Goal: Task Accomplishment & Management: Manage account settings

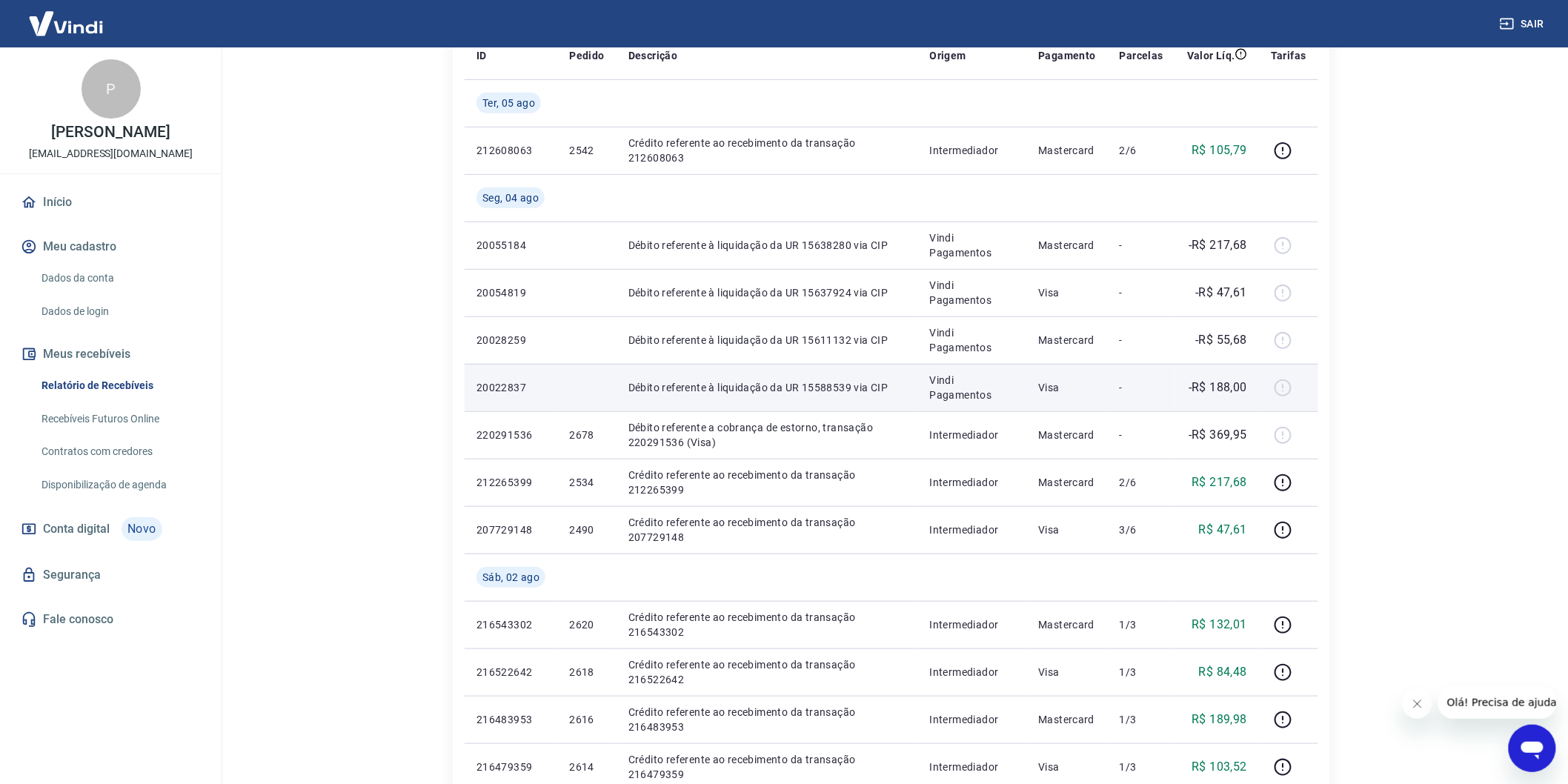
scroll to position [164, 0]
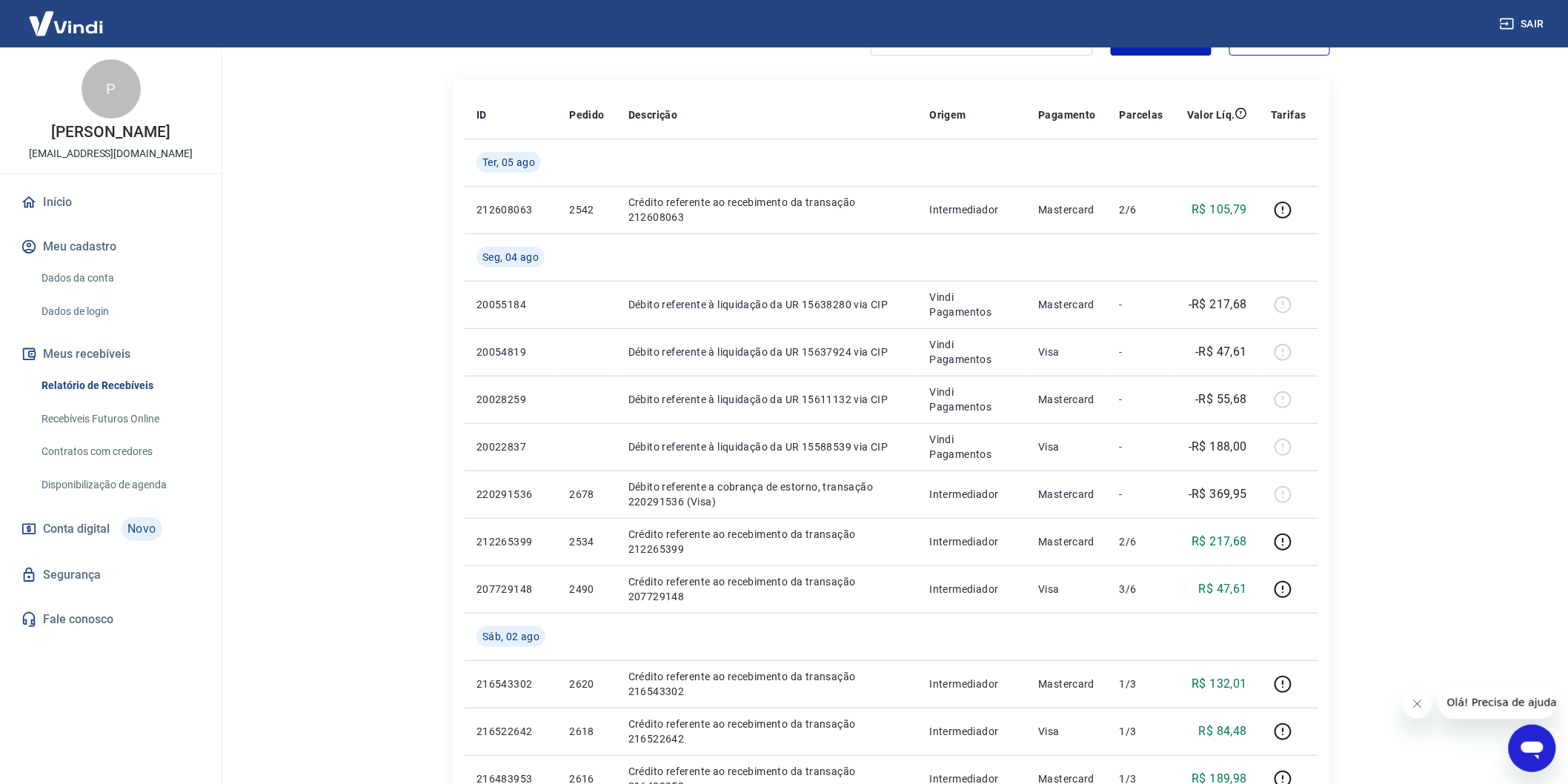
click at [1351, 465] on div "Início / Meus Recebíveis / Relatório de Recebíveis Relatório de Recebíveis Saib…" at bounding box center [891, 694] width 949 height 1622
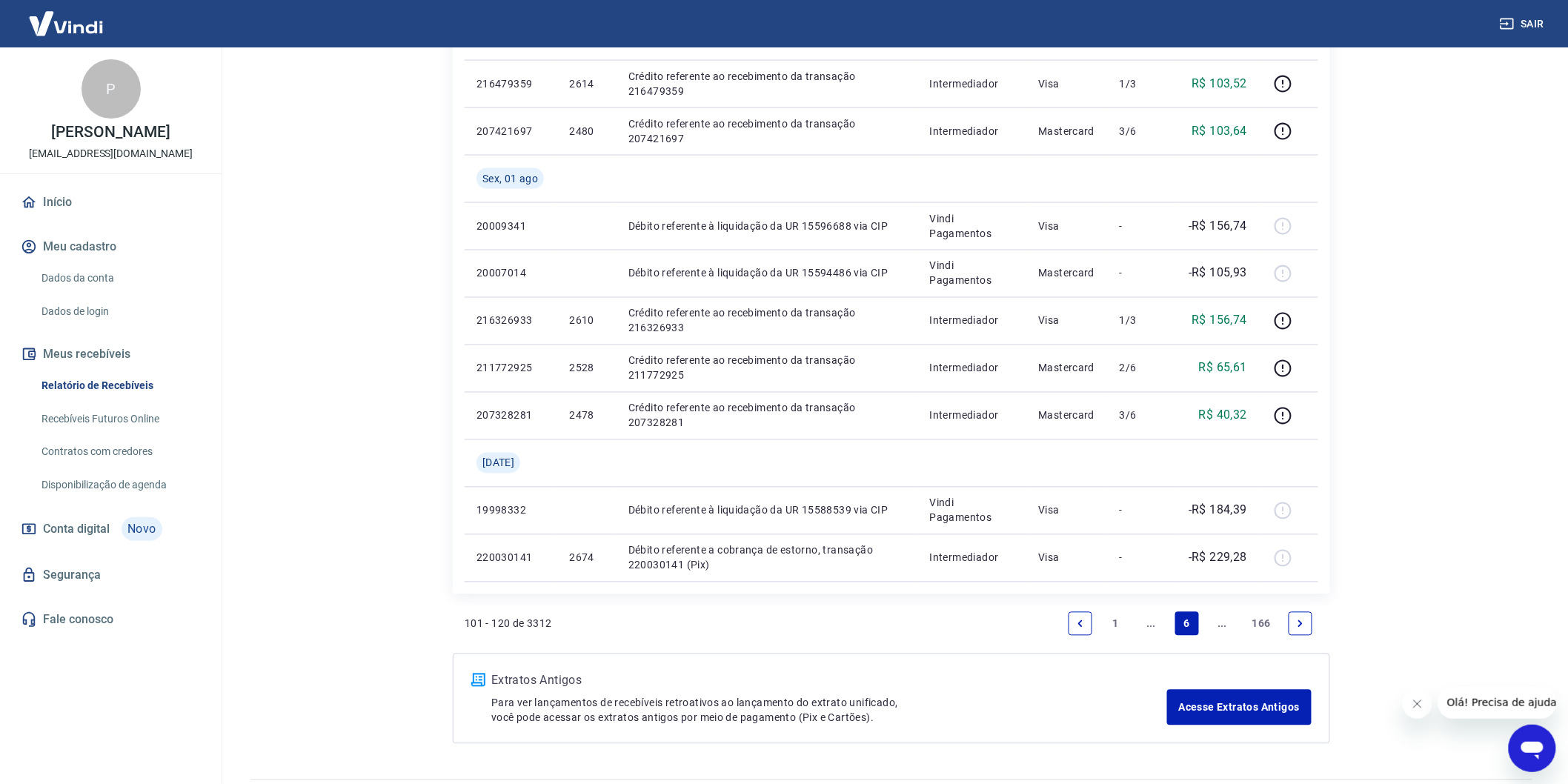
scroll to position [947, 0]
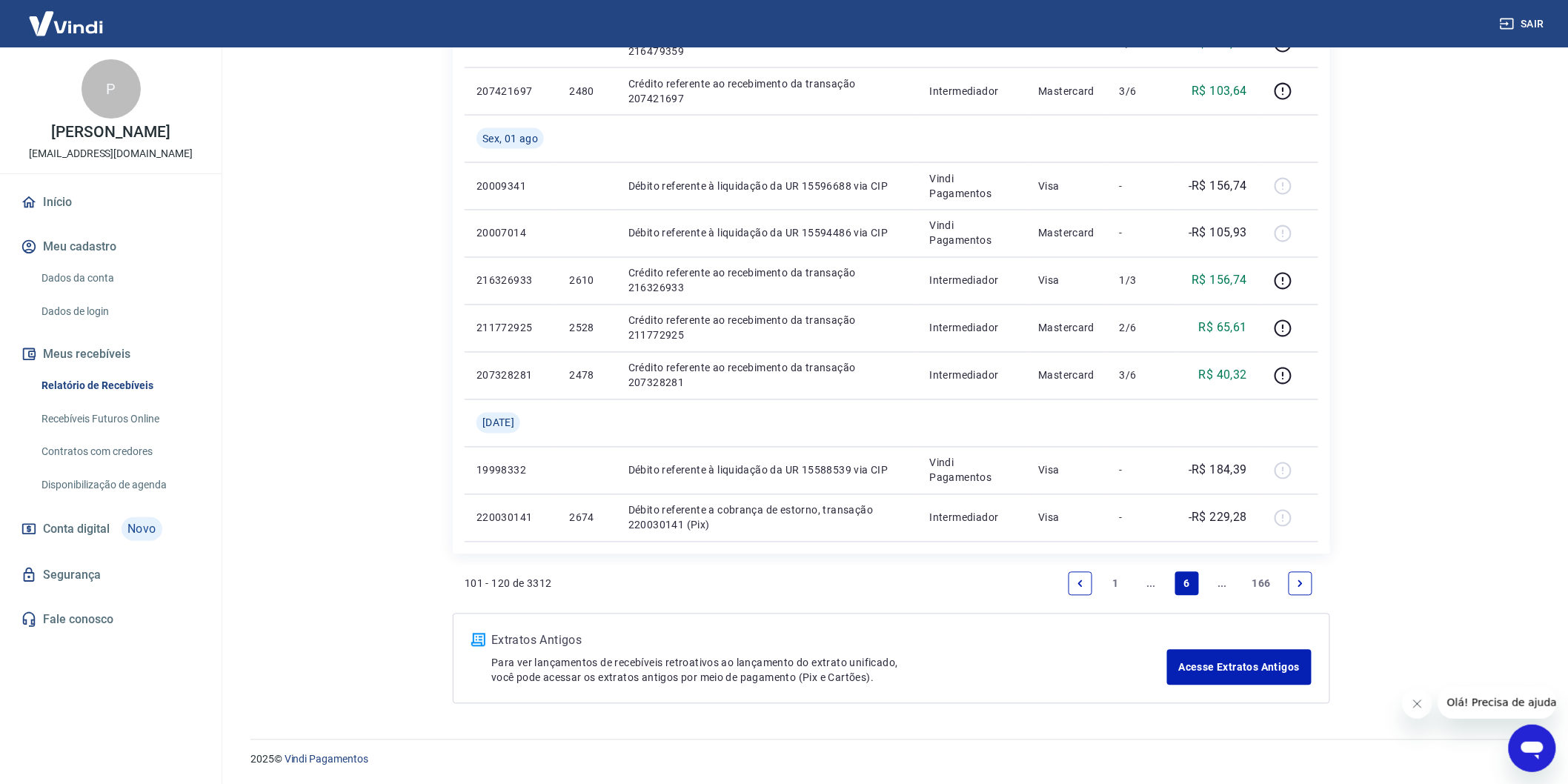
click at [1090, 581] on link "Previous page" at bounding box center [1080, 585] width 24 height 24
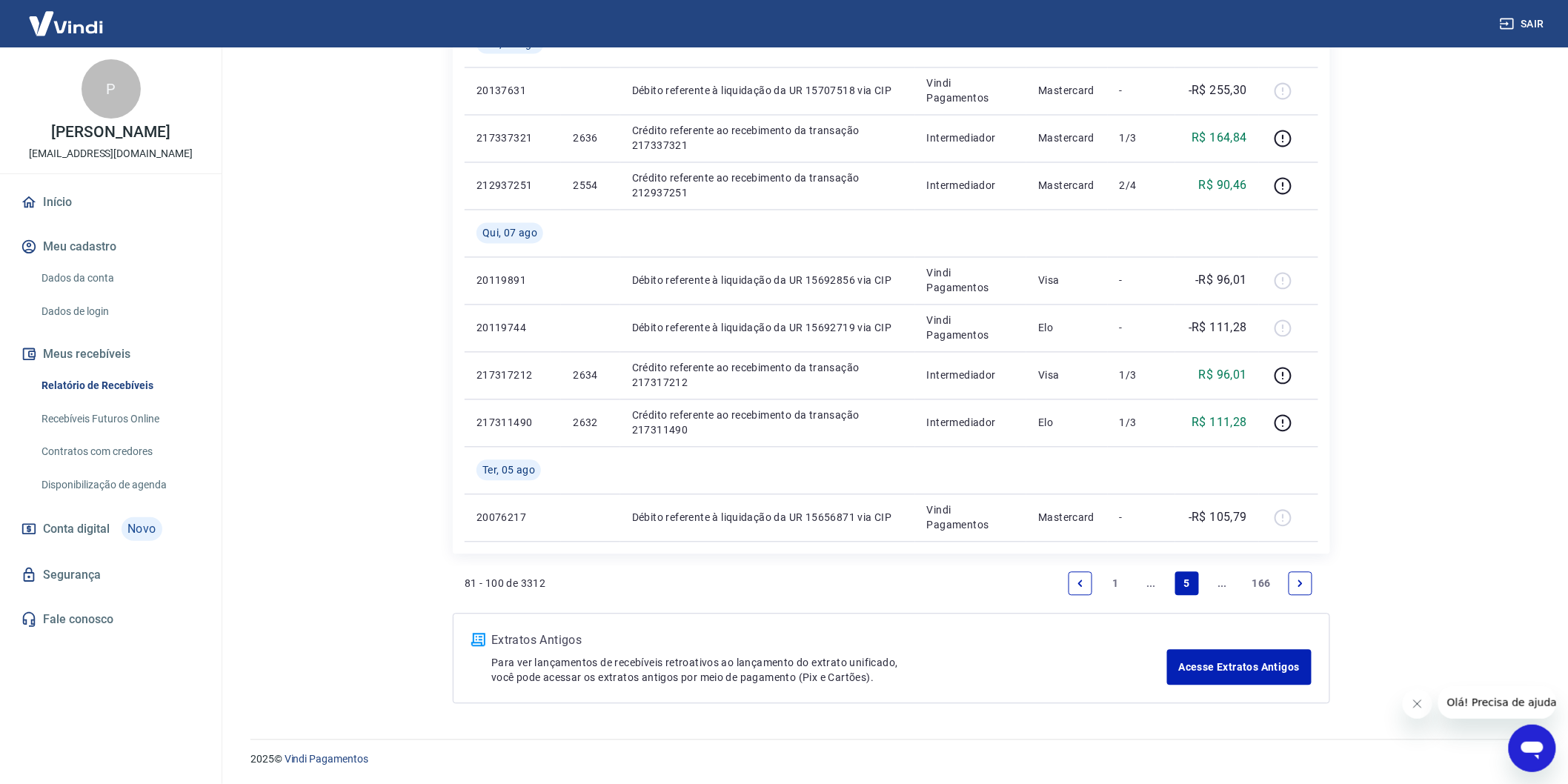
scroll to position [1090, 0]
click at [1078, 579] on icon "Previous page" at bounding box center [1079, 583] width 10 height 10
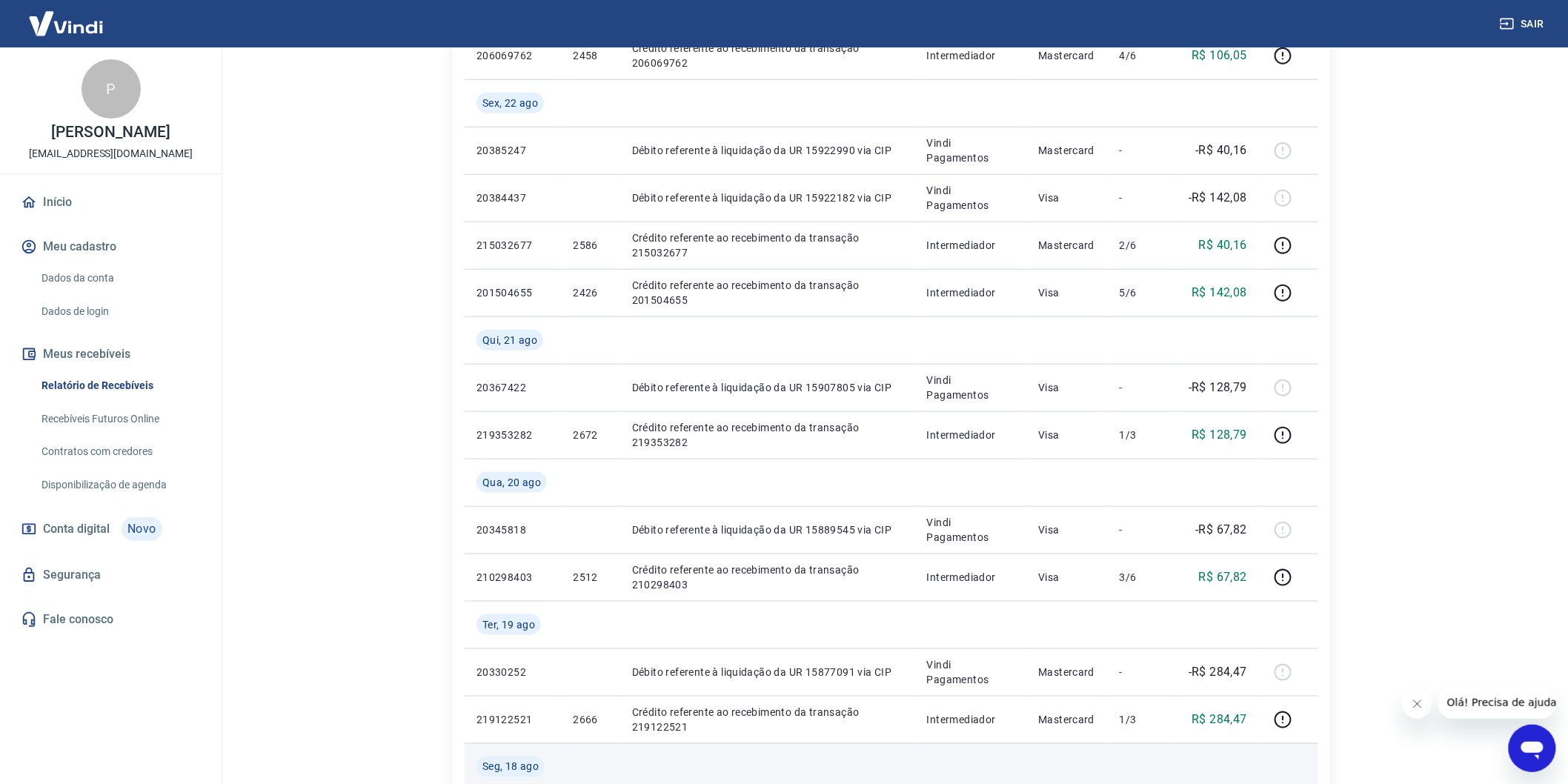
scroll to position [492, 0]
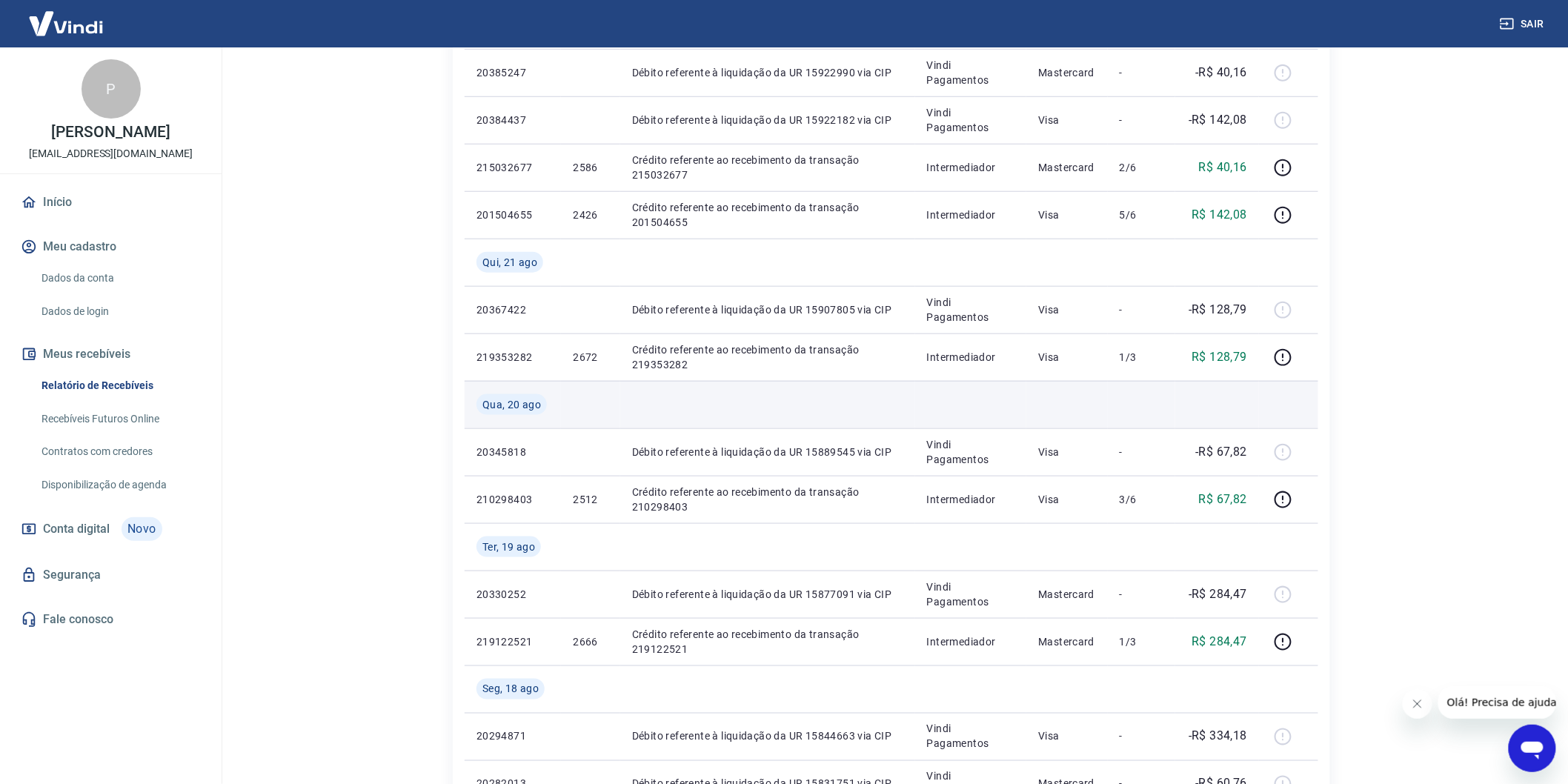
scroll to position [409, 0]
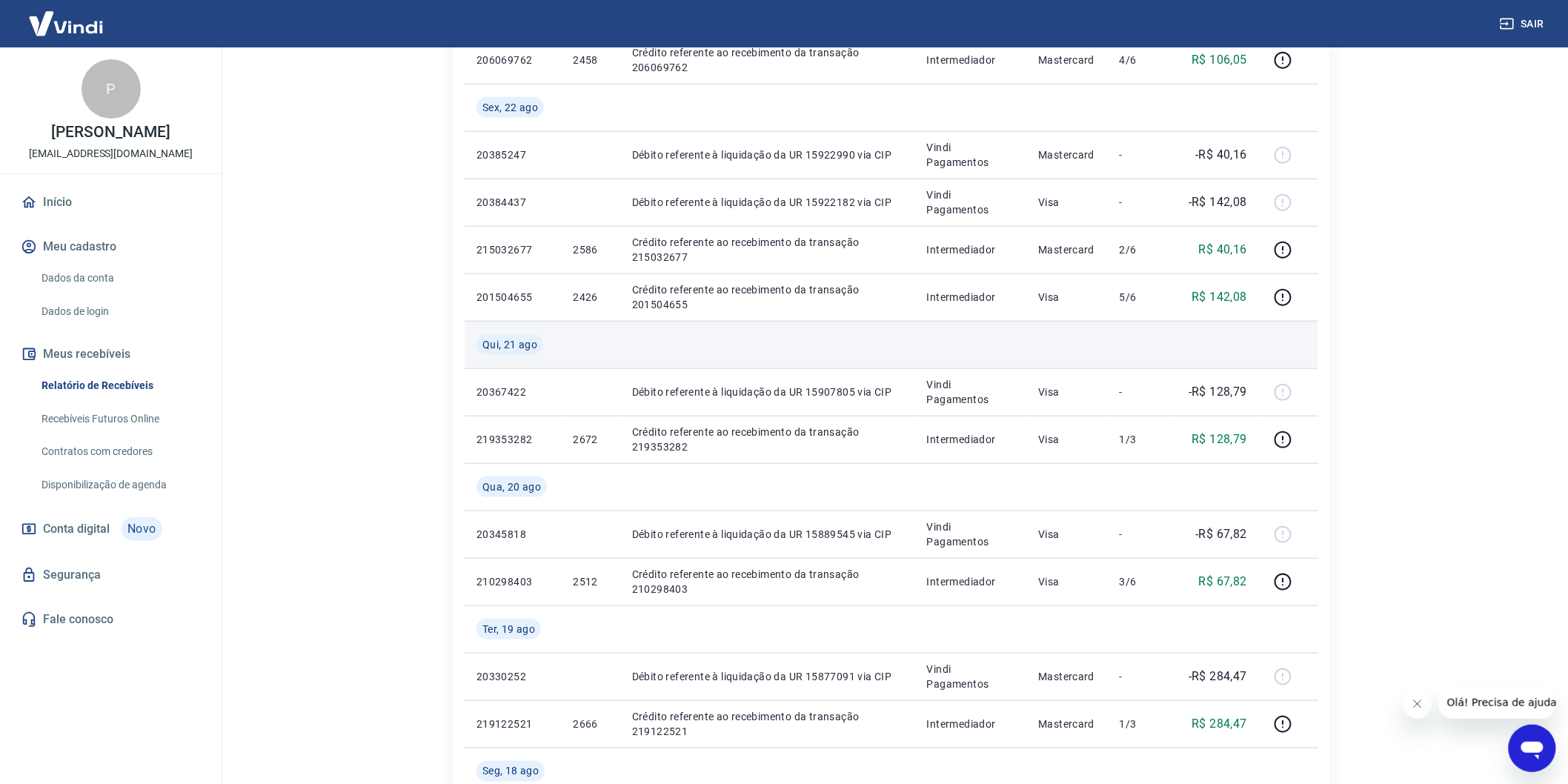
drag, startPoint x: 1140, startPoint y: 559, endPoint x: 860, endPoint y: 341, distance: 354.9
click at [1135, 559] on td "3/6" at bounding box center [1141, 582] width 68 height 47
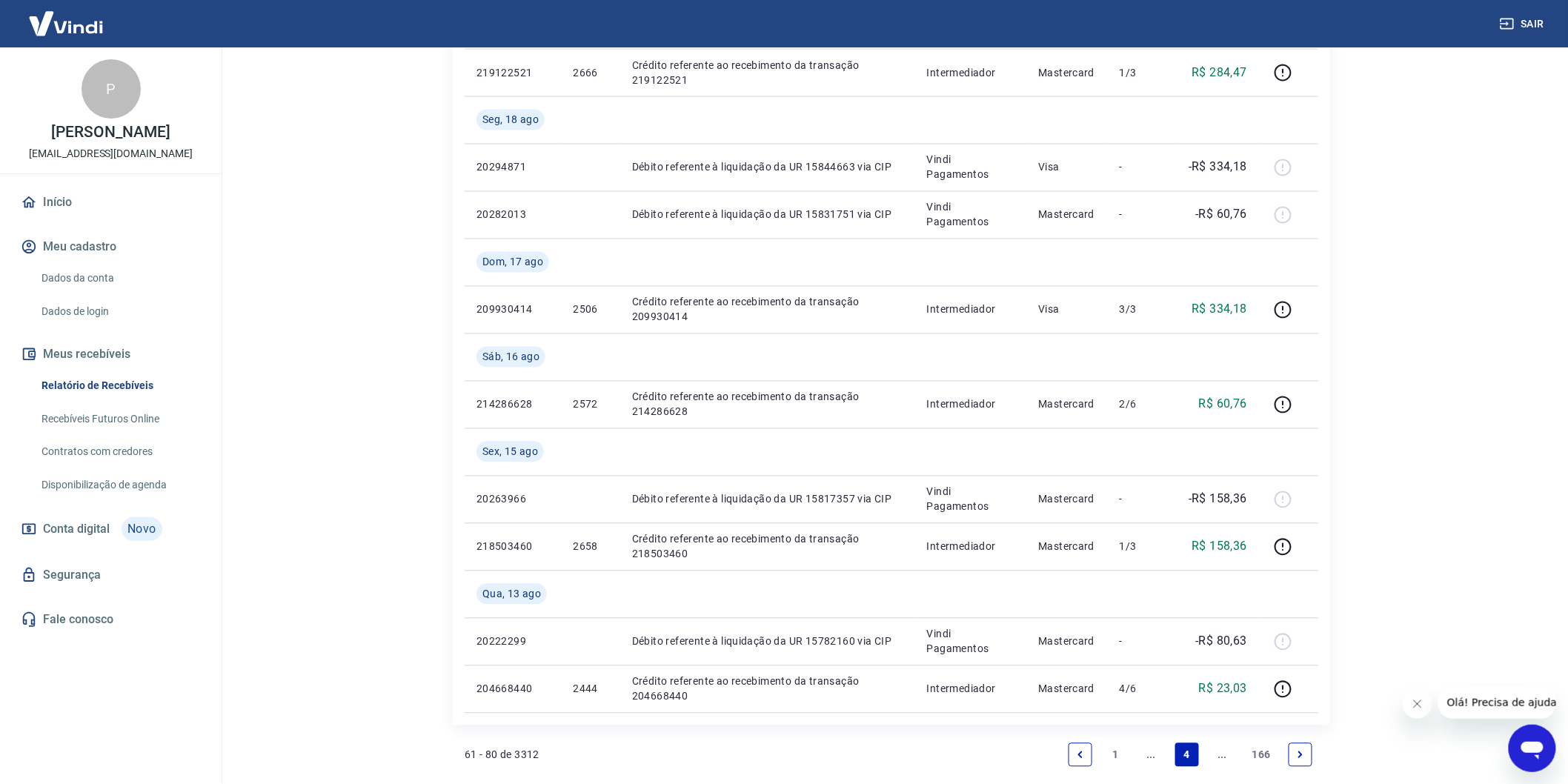
scroll to position [1233, 0]
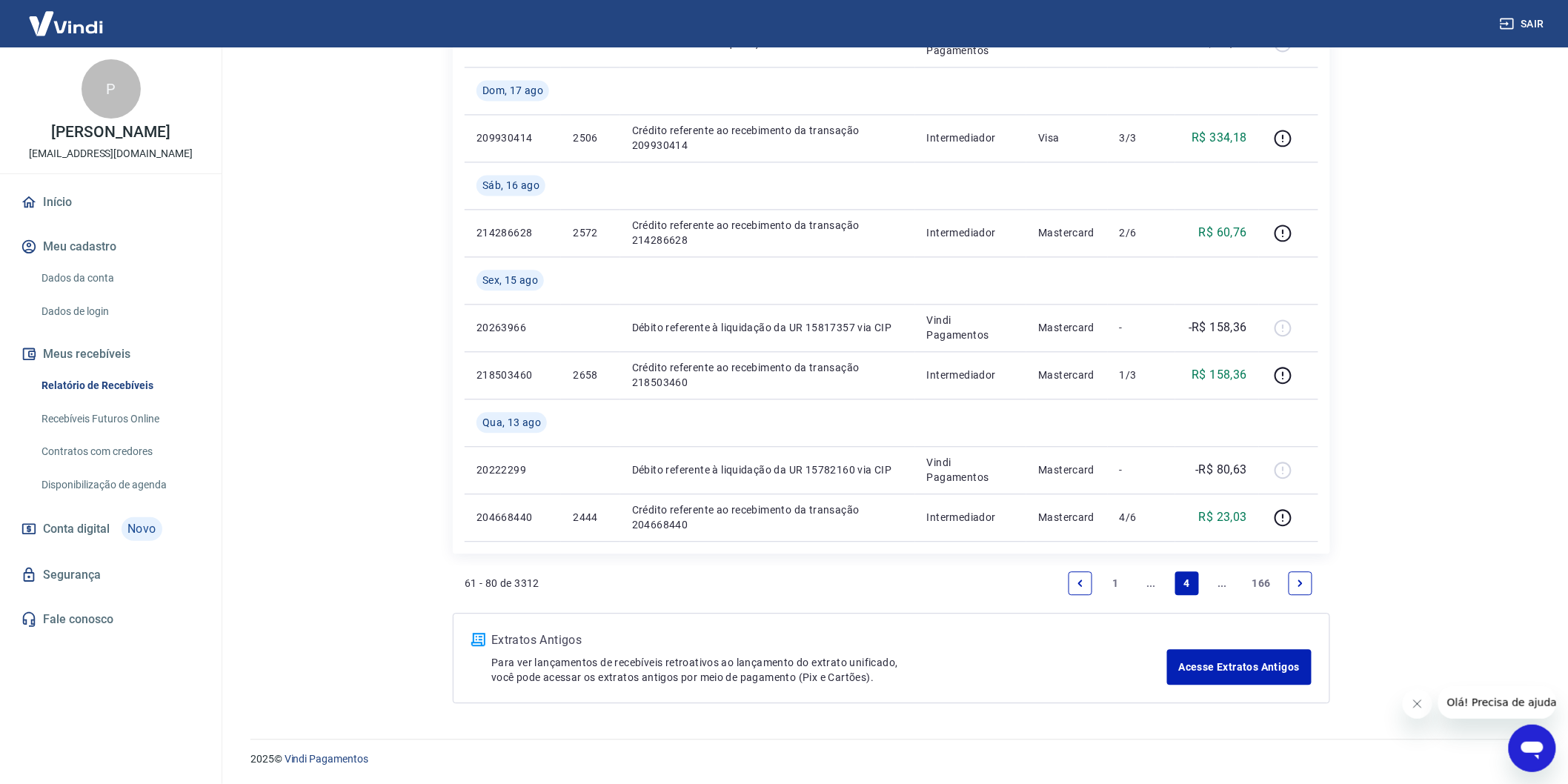
click at [1088, 574] on link "Previous page" at bounding box center [1080, 584] width 24 height 24
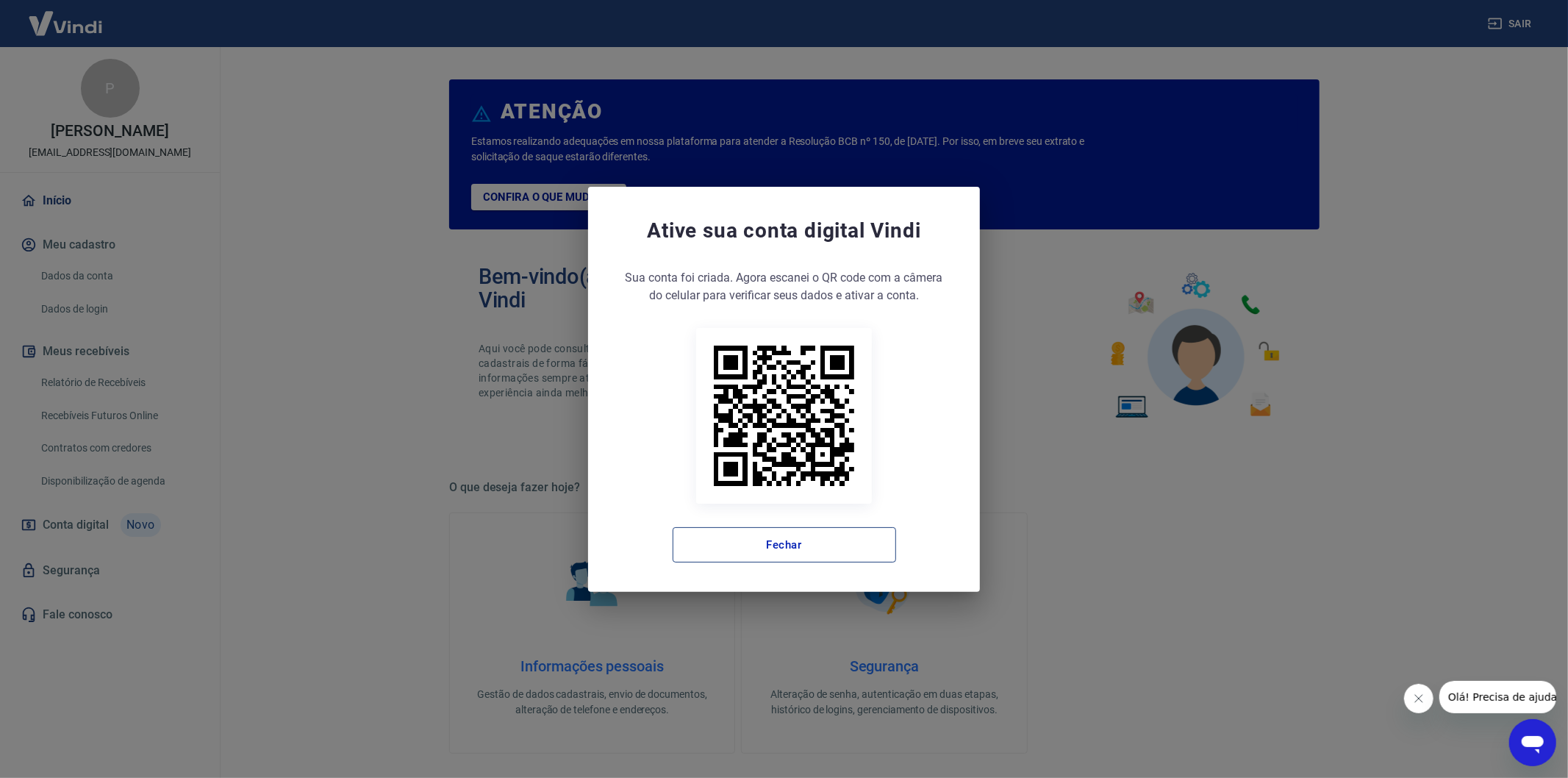
click at [760, 541] on button "Fechar" at bounding box center [784, 545] width 224 height 35
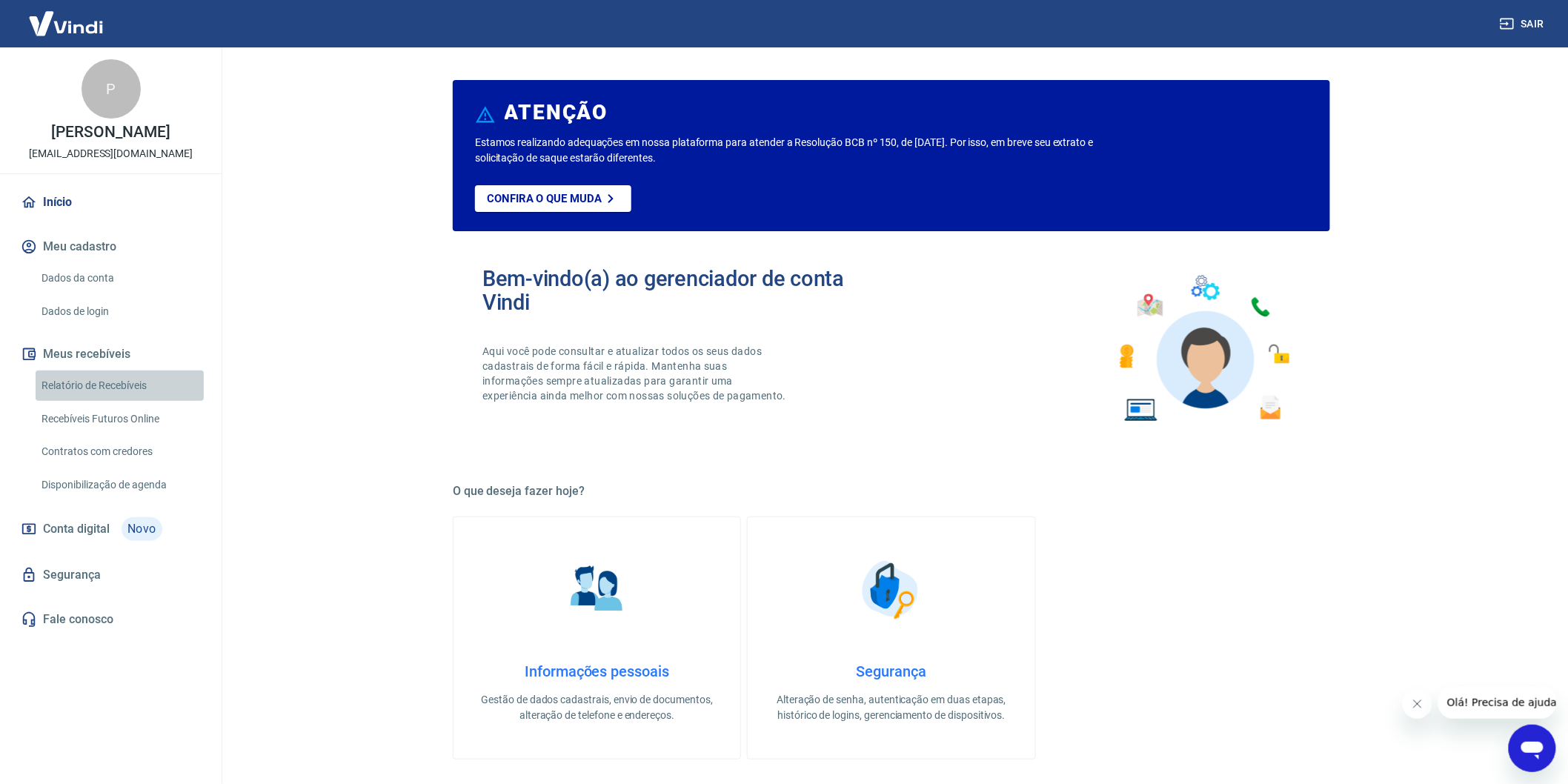
click at [90, 394] on link "Relatório de Recebíveis" at bounding box center [119, 386] width 168 height 31
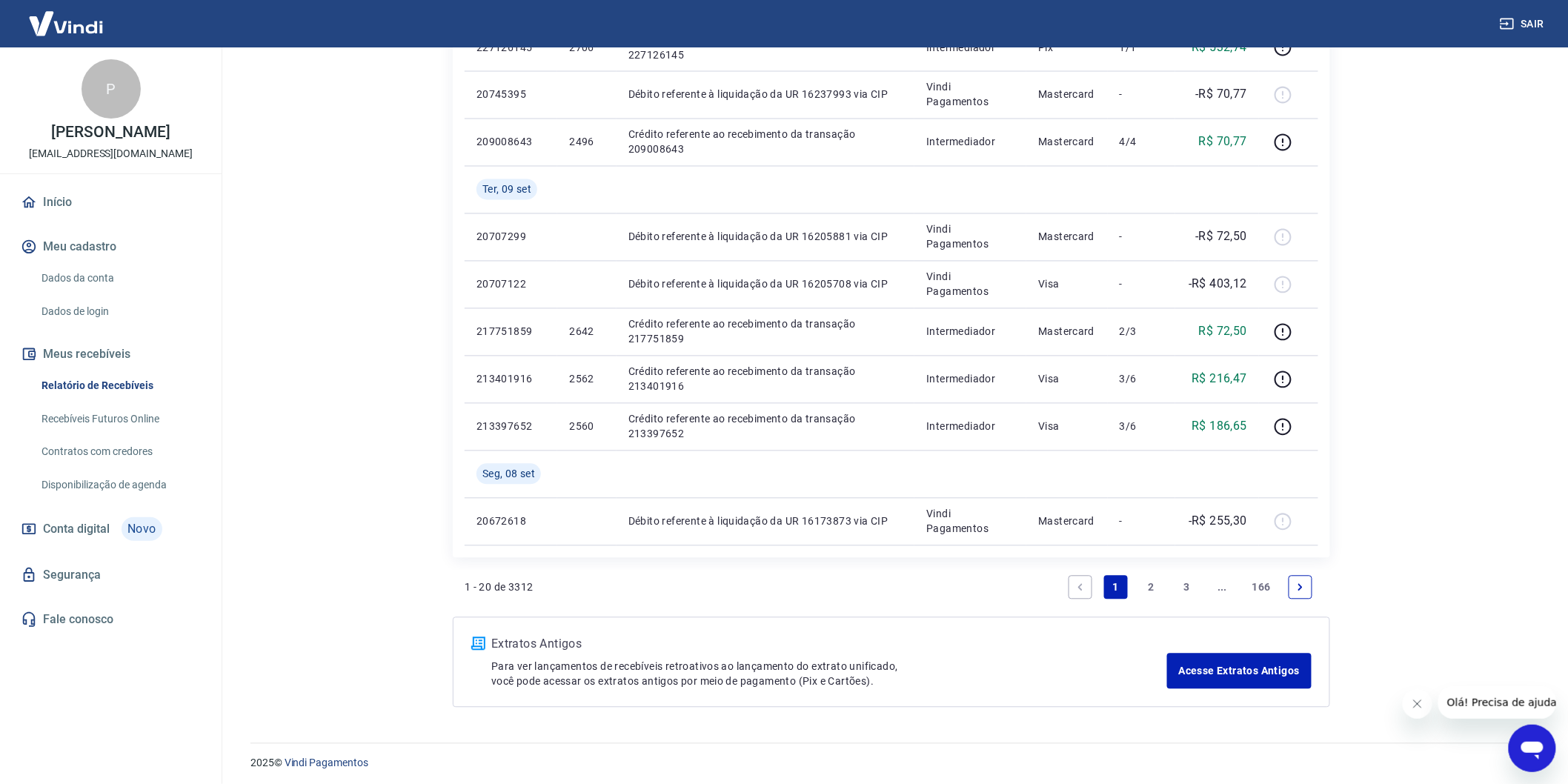
scroll to position [1090, 0]
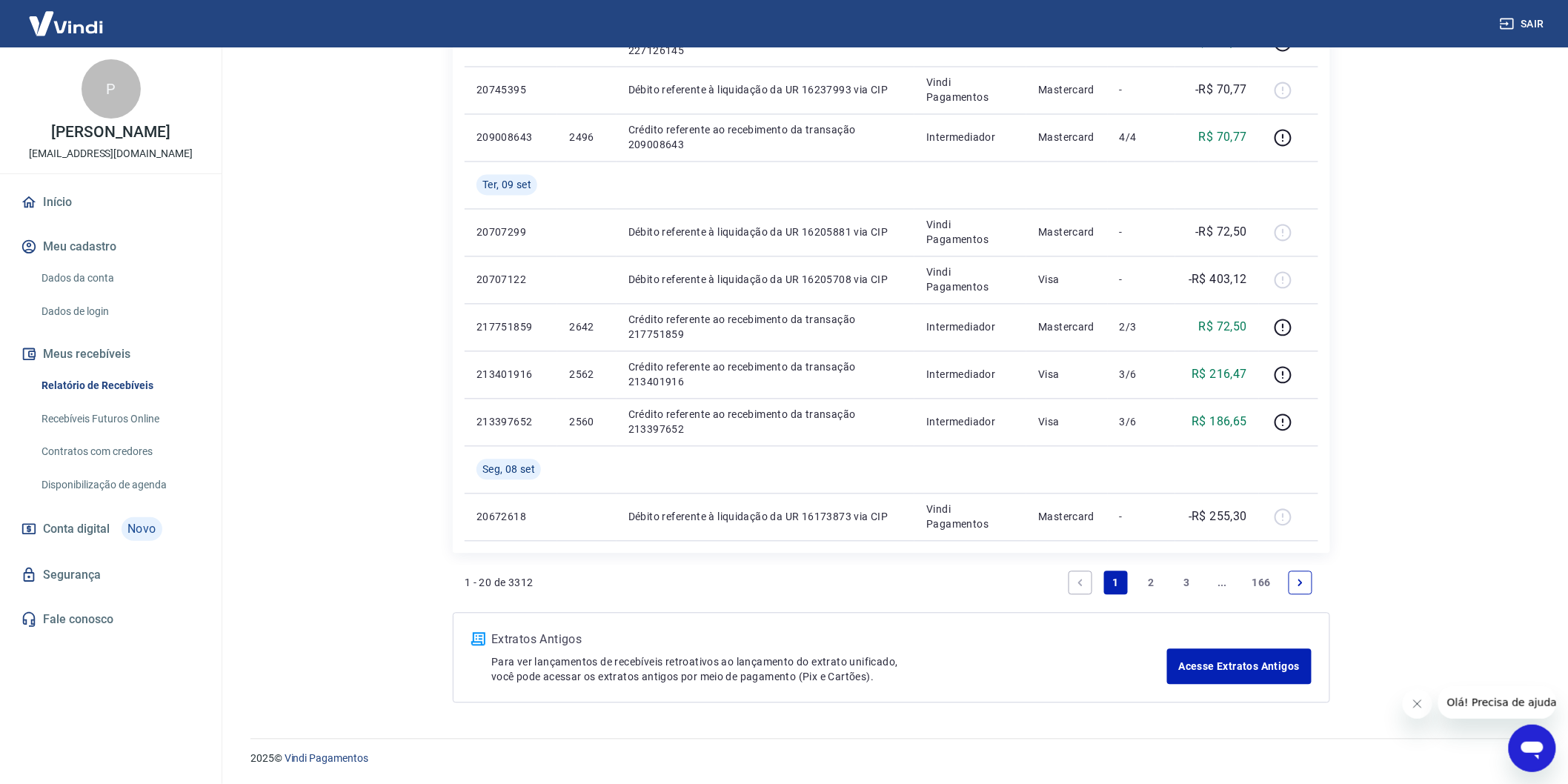
click at [1300, 581] on icon "Next page" at bounding box center [1300, 583] width 10 height 10
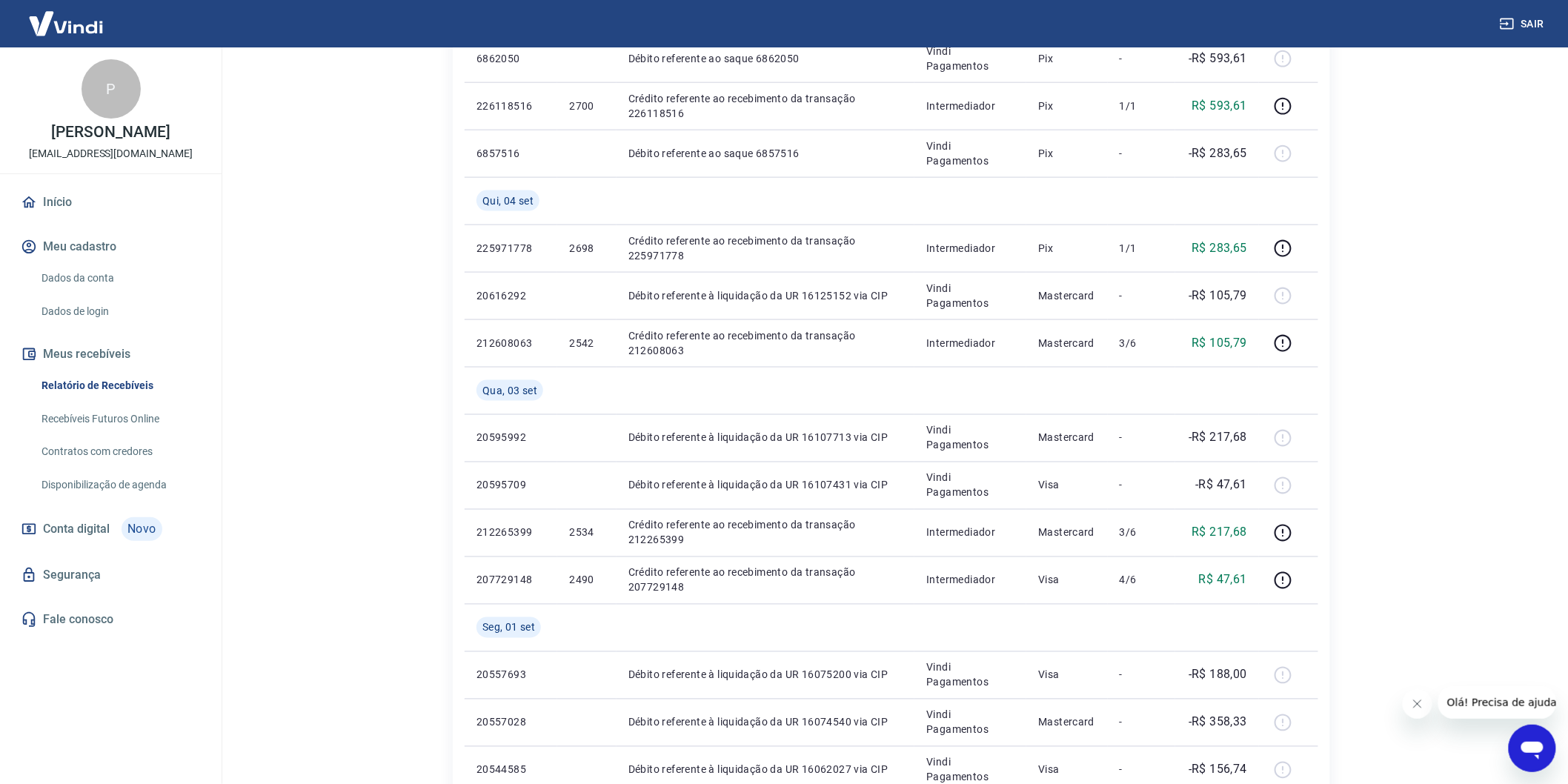
scroll to position [1042, 0]
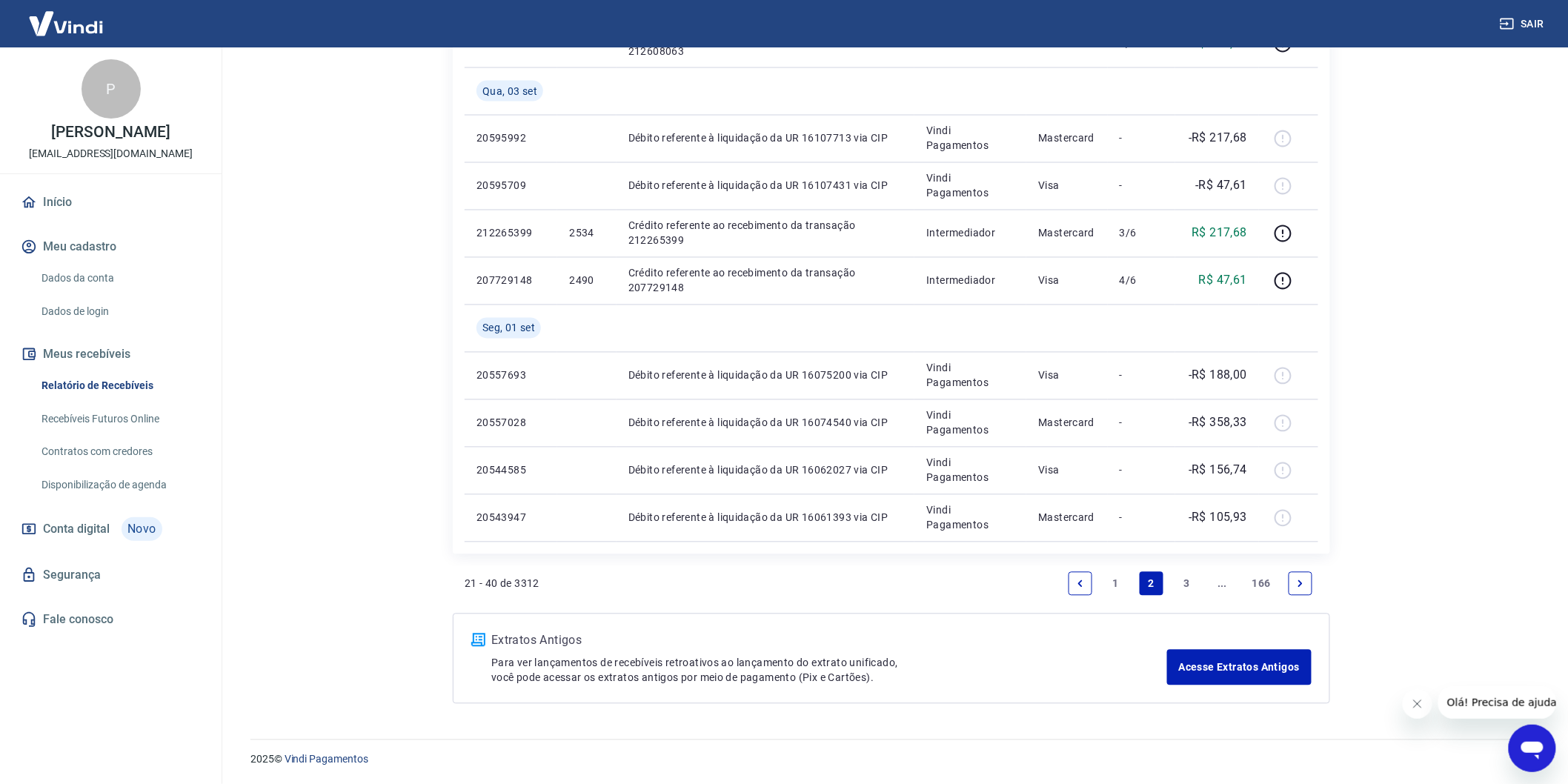
drag, startPoint x: 1294, startPoint y: 585, endPoint x: 1229, endPoint y: 572, distance: 66.3
click at [1295, 585] on icon "Next page" at bounding box center [1300, 584] width 10 height 10
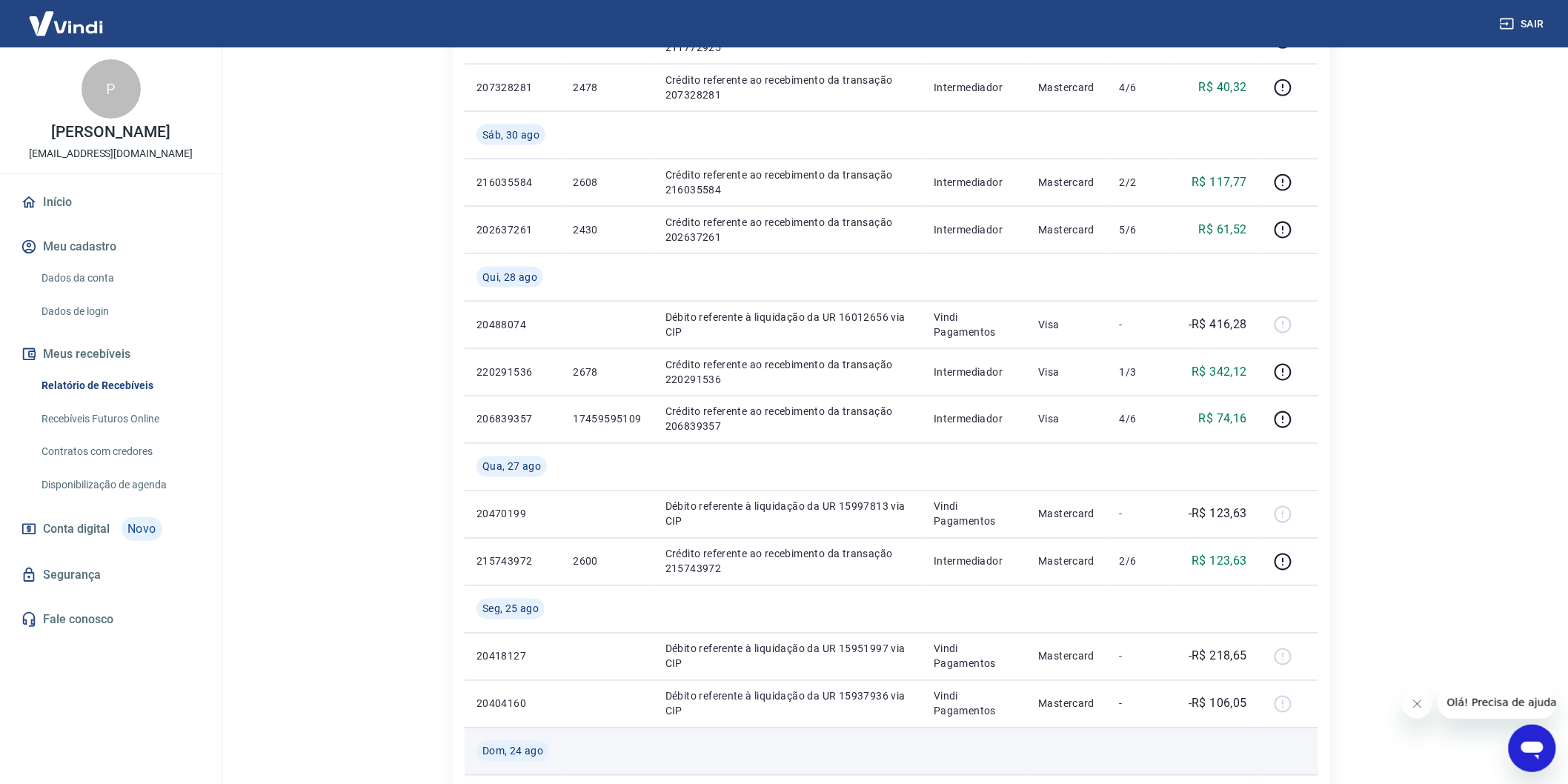
scroll to position [1042, 0]
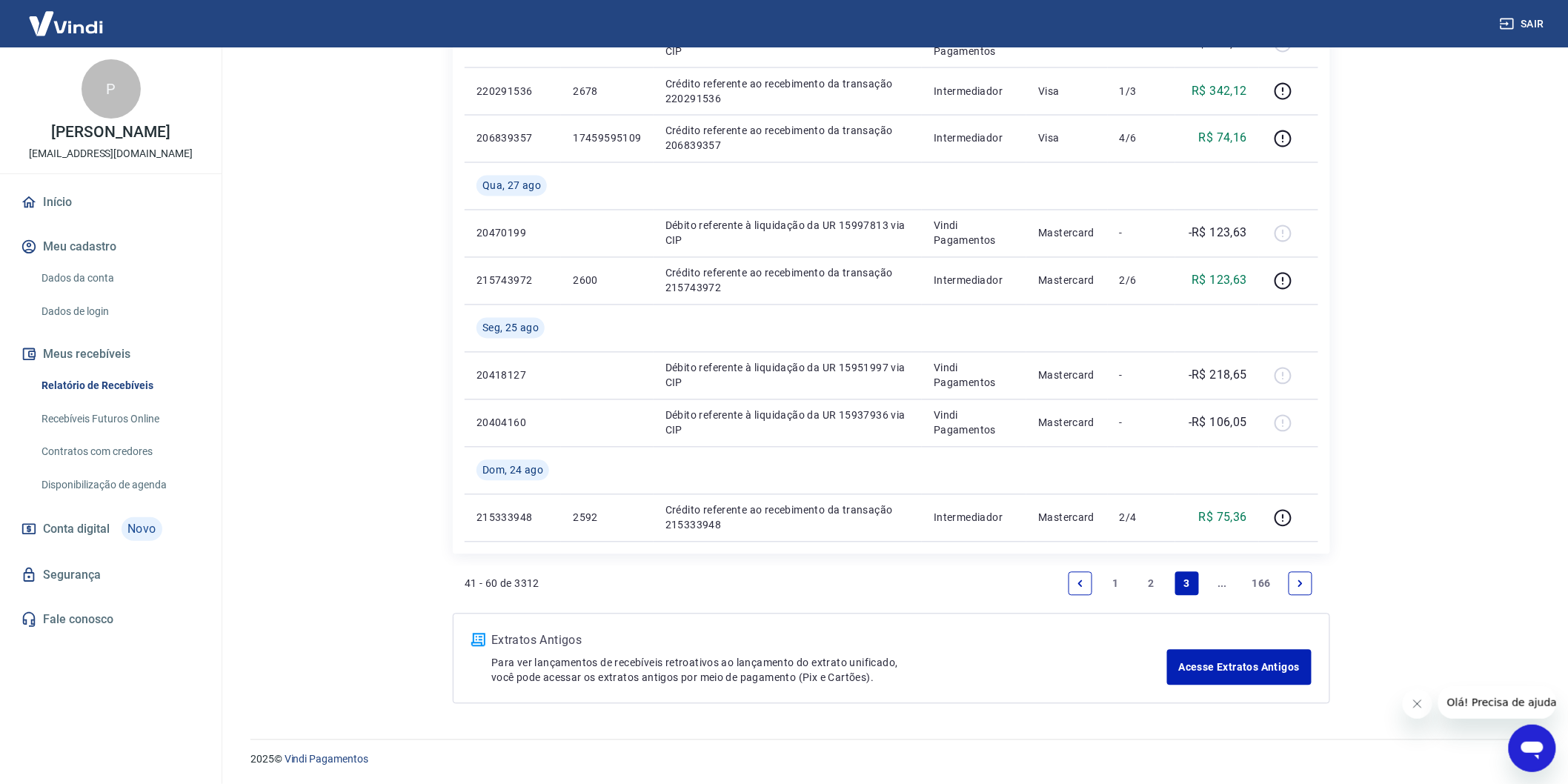
click at [1298, 576] on link "Next page" at bounding box center [1301, 585] width 24 height 24
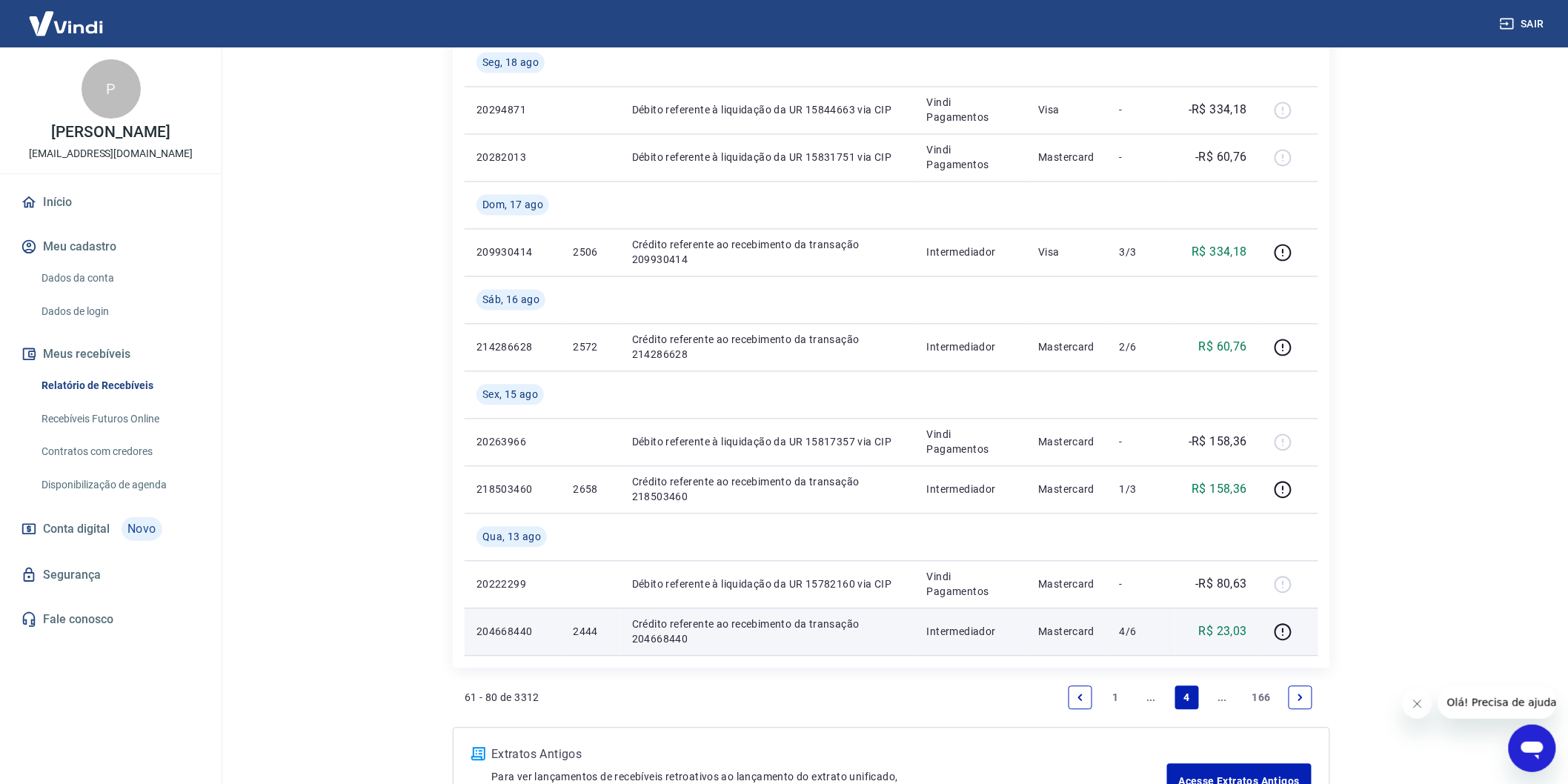
scroll to position [1233, 0]
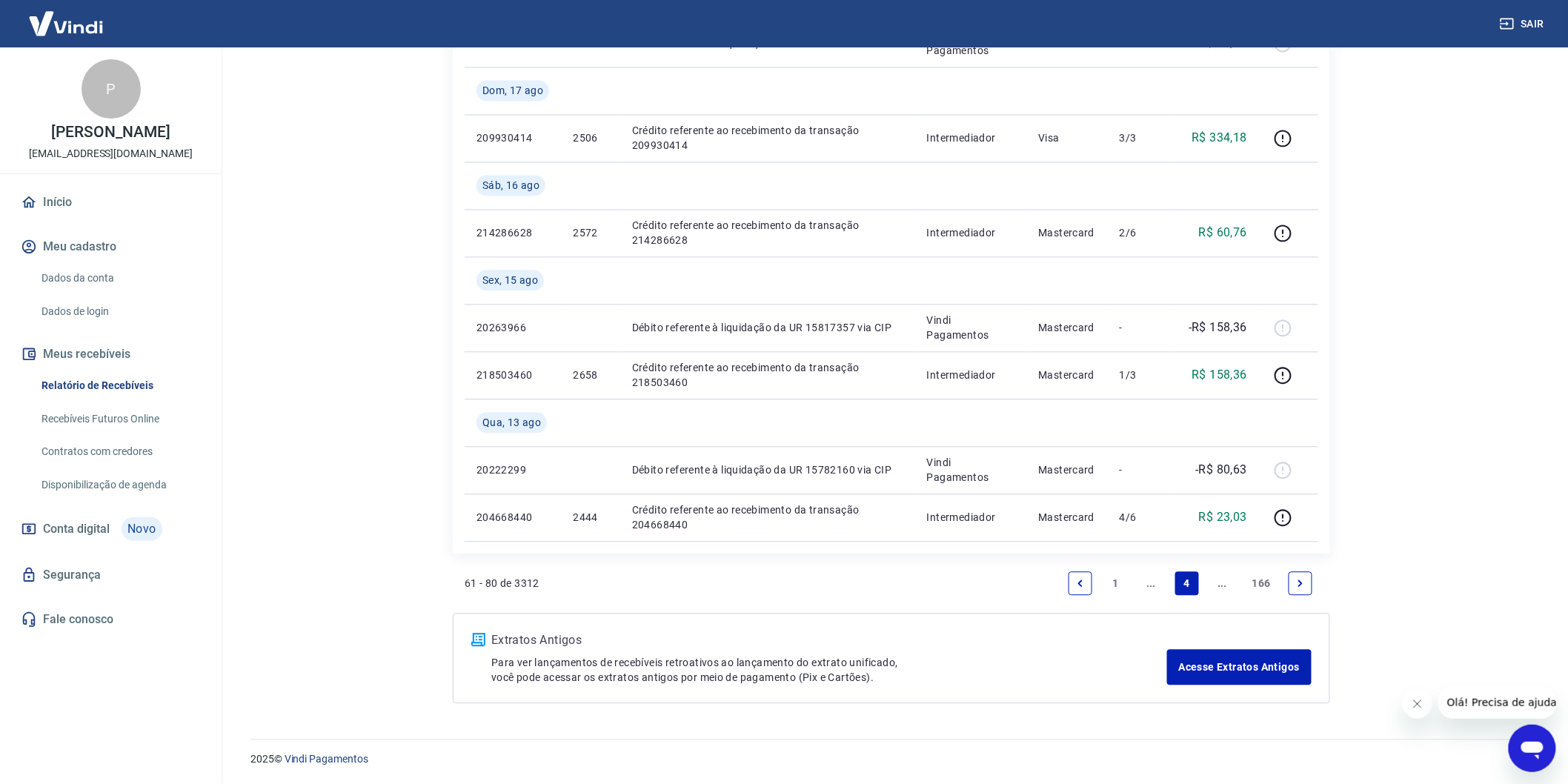
click at [1083, 586] on icon "Previous page" at bounding box center [1079, 583] width 10 height 10
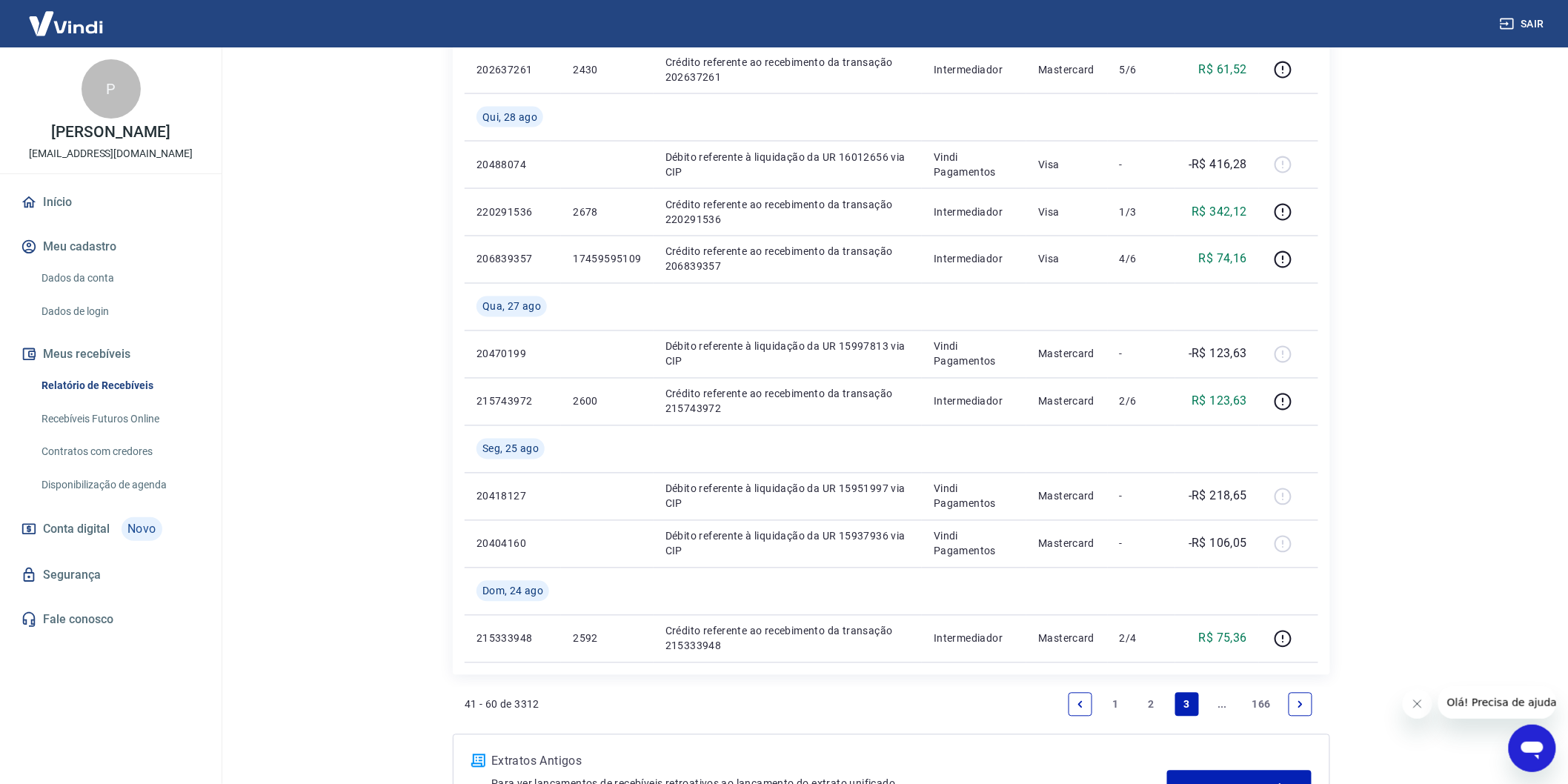
scroll to position [1042, 0]
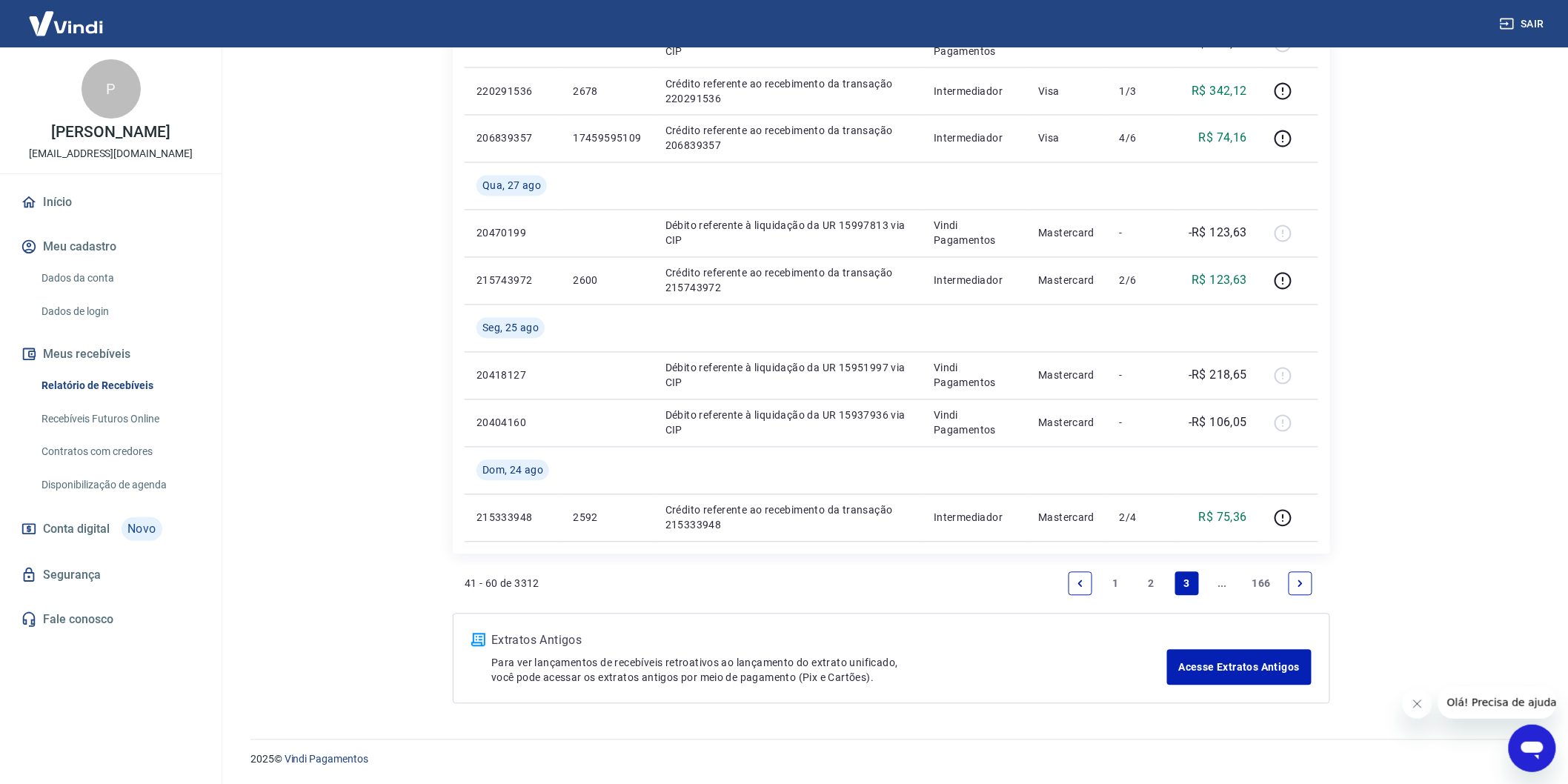
click at [1070, 580] on link "Previous page" at bounding box center [1080, 585] width 24 height 24
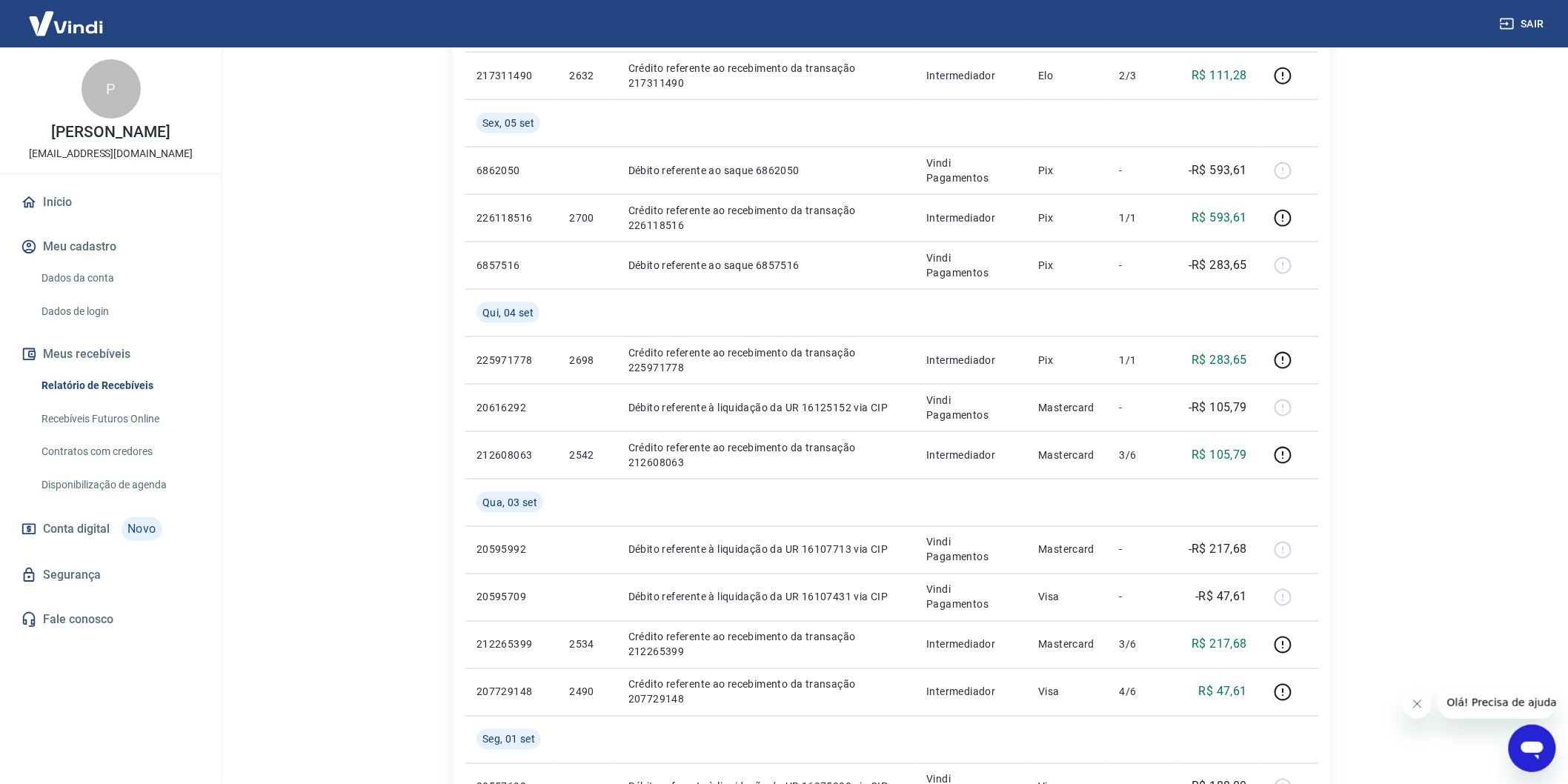
scroll to position [1042, 0]
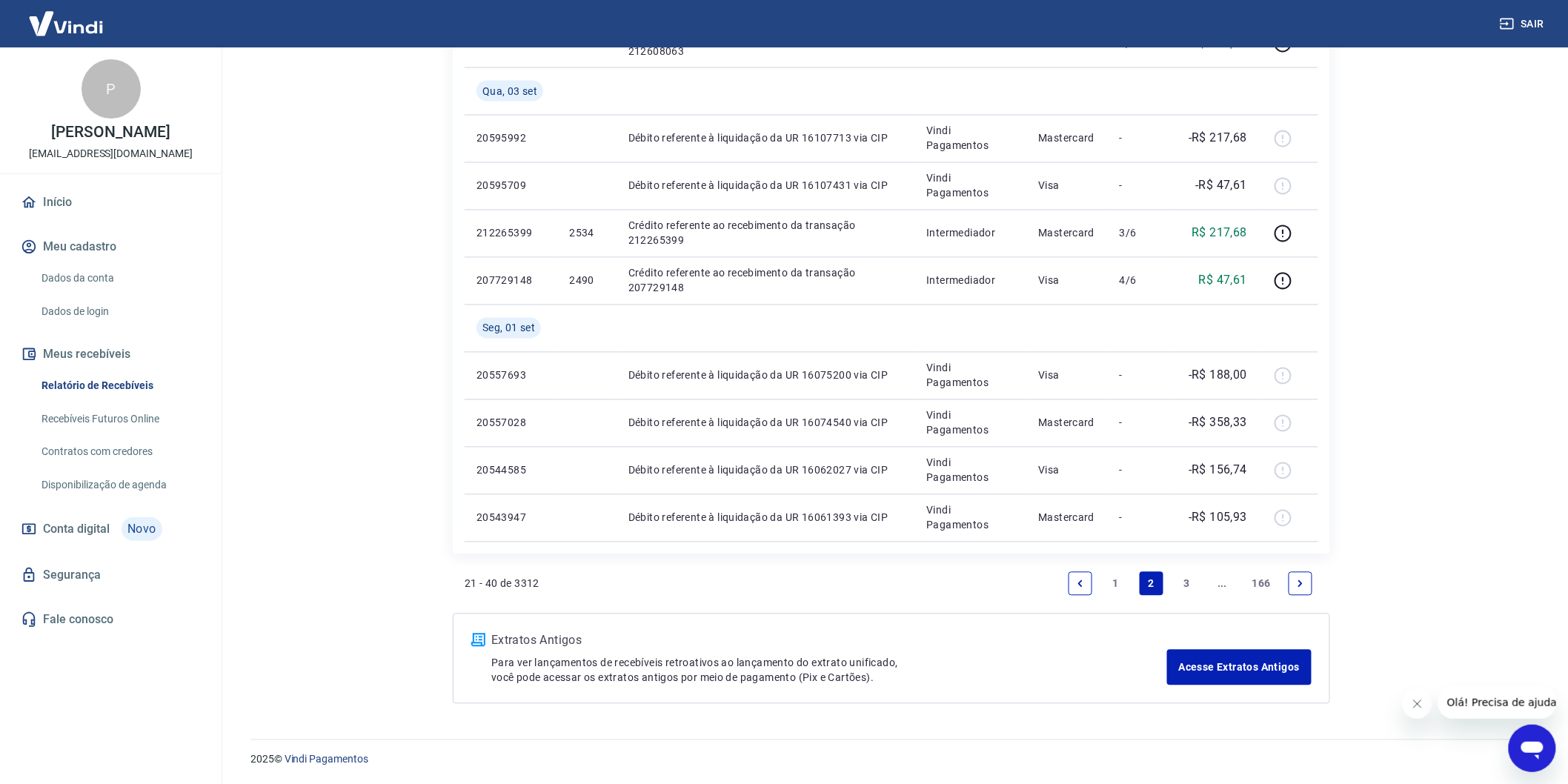
click at [1084, 579] on icon "Previous page" at bounding box center [1079, 584] width 10 height 10
